Goal: Task Accomplishment & Management: Manage account settings

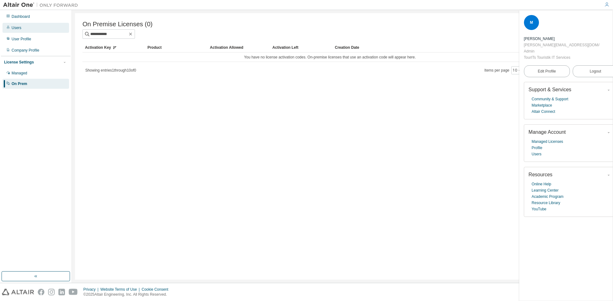
click at [20, 29] on div "Users" at bounding box center [17, 27] width 10 height 5
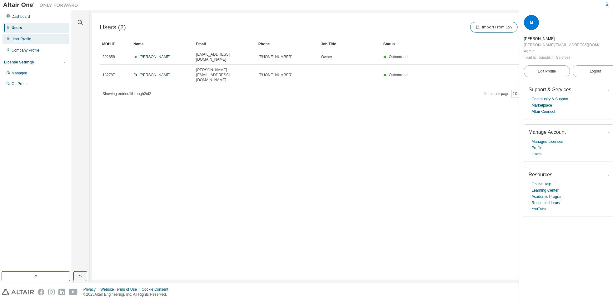
click at [27, 38] on div "User Profile" at bounding box center [22, 39] width 20 height 5
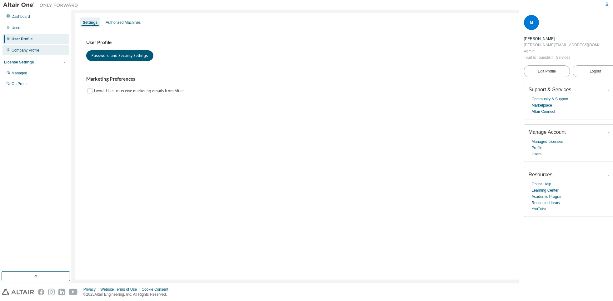
click at [27, 50] on div "Company Profile" at bounding box center [26, 50] width 28 height 5
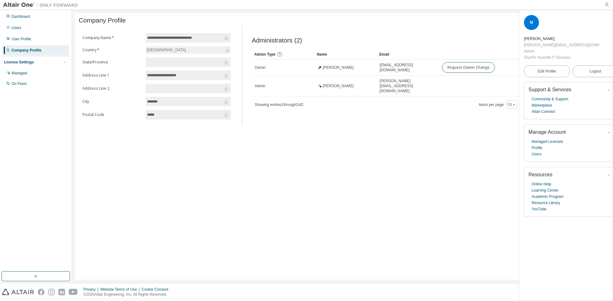
click at [18, 62] on div "License Settings" at bounding box center [19, 62] width 30 height 5
click at [19, 63] on div "License Settings" at bounding box center [19, 62] width 30 height 5
click at [18, 73] on div "Managed" at bounding box center [20, 73] width 16 height 5
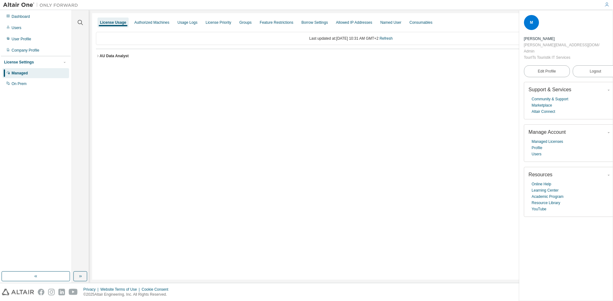
click at [111, 56] on div "AU Data Analyst" at bounding box center [114, 55] width 29 height 5
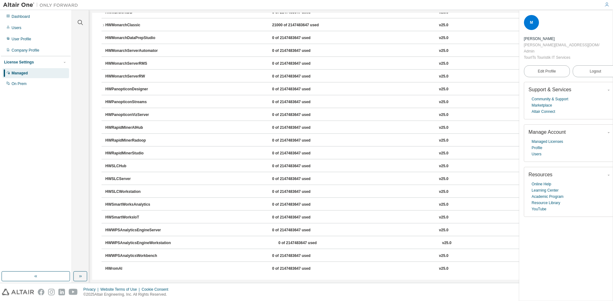
scroll to position [163, 0]
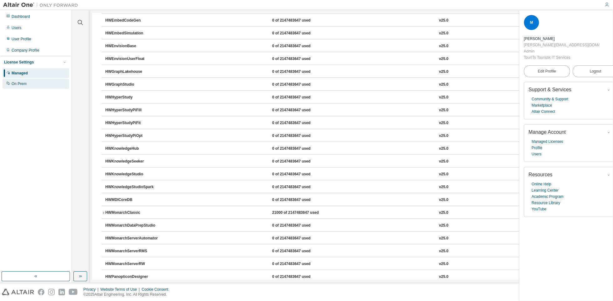
click at [17, 83] on div "On Prem" at bounding box center [19, 83] width 15 height 5
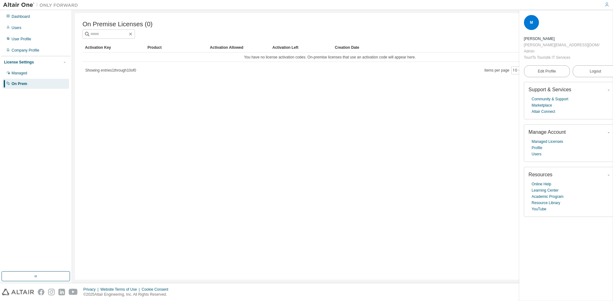
click at [105, 49] on div "Activation Key" at bounding box center [113, 47] width 57 height 10
click at [103, 50] on div "Activation Key" at bounding box center [113, 47] width 57 height 10
click at [155, 48] on div "Product" at bounding box center [175, 47] width 57 height 10
click at [219, 49] on div "Activation Allowed" at bounding box center [238, 47] width 57 height 10
click at [294, 49] on div "Activation Left" at bounding box center [300, 47] width 57 height 10
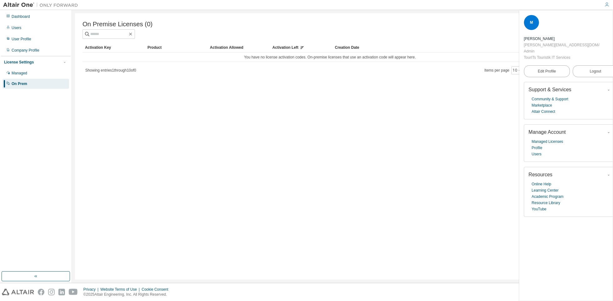
click at [342, 49] on div "Creation Date" at bounding box center [455, 47] width 240 height 10
click at [25, 19] on div "Dashboard" at bounding box center [35, 17] width 67 height 10
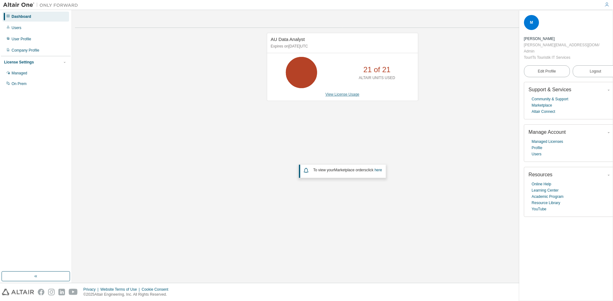
click at [335, 94] on link "View License Usage" at bounding box center [342, 94] width 34 height 4
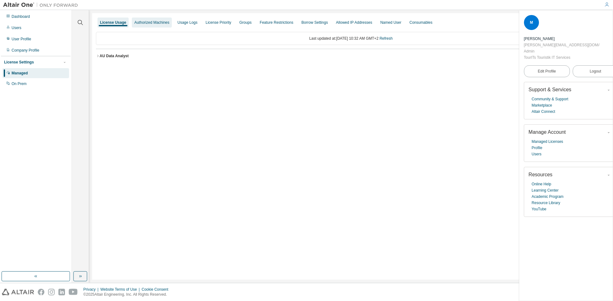
click at [167, 22] on div "Authorized Machines" at bounding box center [151, 22] width 35 height 5
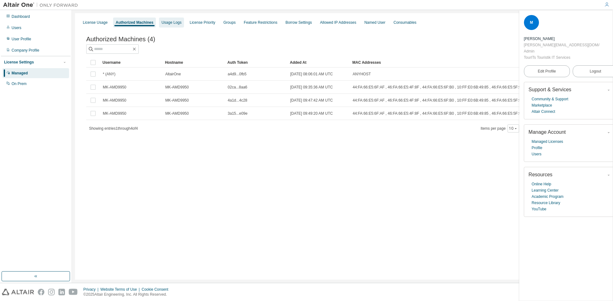
click at [177, 23] on div "Usage Logs" at bounding box center [171, 22] width 20 height 5
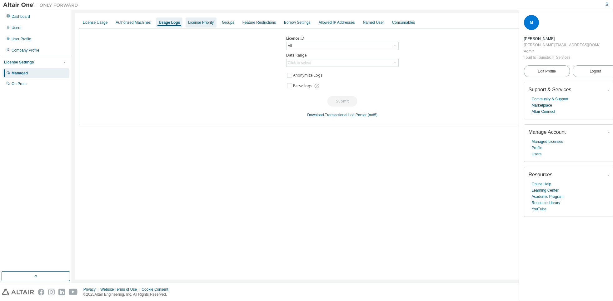
click at [199, 22] on div "License Priority" at bounding box center [201, 22] width 26 height 5
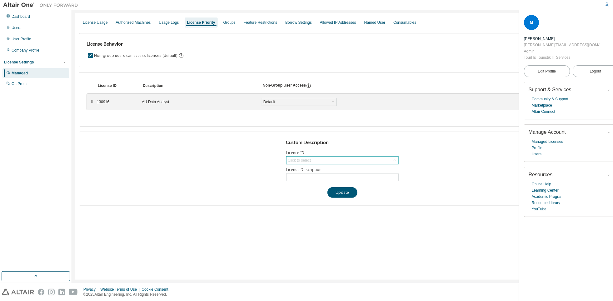
click at [308, 158] on div "Click to select" at bounding box center [299, 160] width 23 height 5
click at [137, 168] on div "Custom Description Licence ID Click to select 130916 - AU Data Analyst License …" at bounding box center [342, 168] width 527 height 74
drag, startPoint x: 96, startPoint y: 102, endPoint x: 109, endPoint y: 103, distance: 12.6
click at [109, 103] on div "130916" at bounding box center [115, 101] width 37 height 5
copy div "130916"
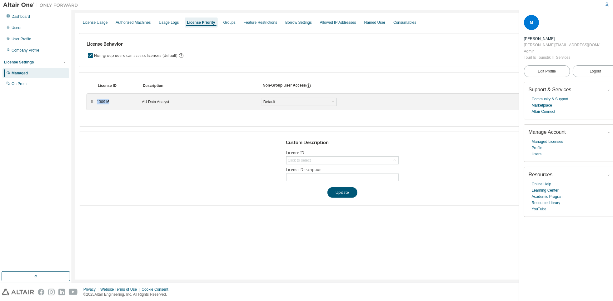
click at [223, 157] on div "Custom Description Licence ID Click to select License Description Update" at bounding box center [342, 168] width 527 height 74
click at [233, 24] on div "Groups" at bounding box center [229, 22] width 12 height 5
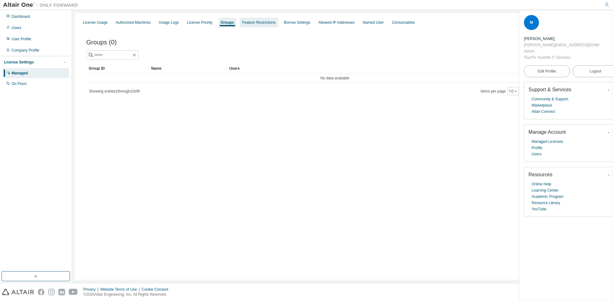
click at [258, 23] on div "Feature Restrictions" at bounding box center [258, 22] width 33 height 5
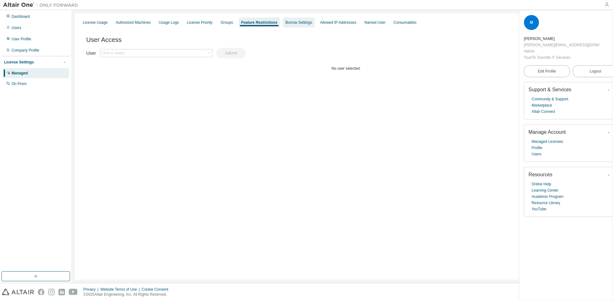
click at [300, 22] on div "Borrow Settings" at bounding box center [298, 22] width 27 height 5
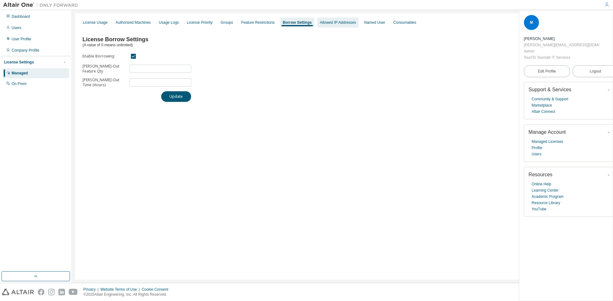
click at [343, 24] on div "Allowed IP Addresses" at bounding box center [338, 22] width 36 height 5
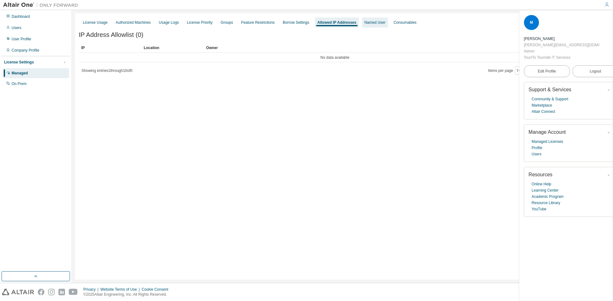
click at [380, 22] on div "Named User" at bounding box center [374, 22] width 21 height 5
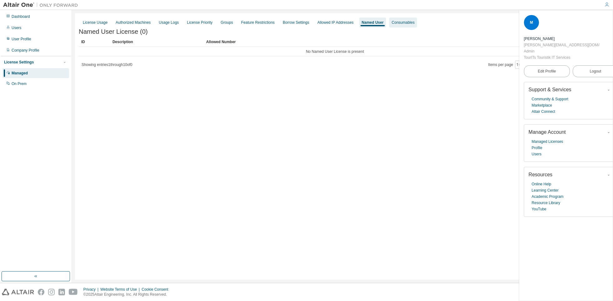
click at [414, 22] on div "Consumables" at bounding box center [403, 22] width 23 height 5
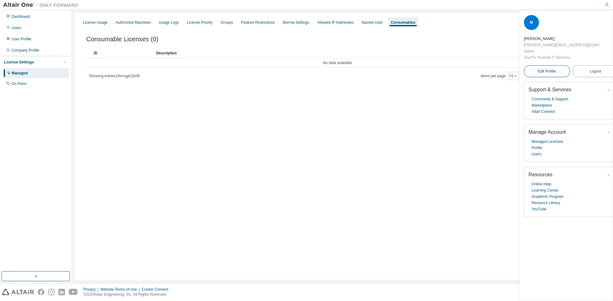
click at [542, 69] on span "Edit Profile" at bounding box center [546, 71] width 18 height 5
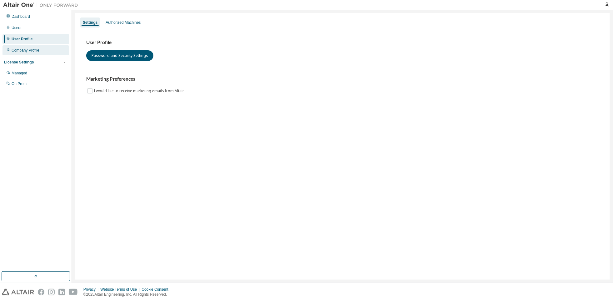
click at [23, 48] on div "Company Profile" at bounding box center [26, 50] width 28 height 5
